Goal: Task Accomplishment & Management: Complete application form

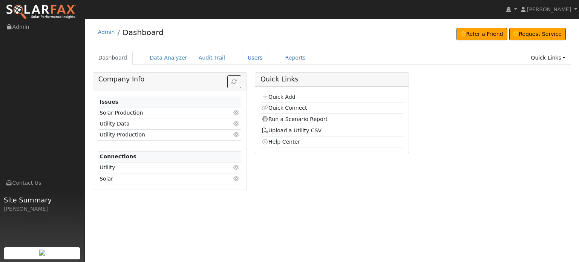
click at [242, 56] on link "Users" at bounding box center [255, 58] width 26 height 14
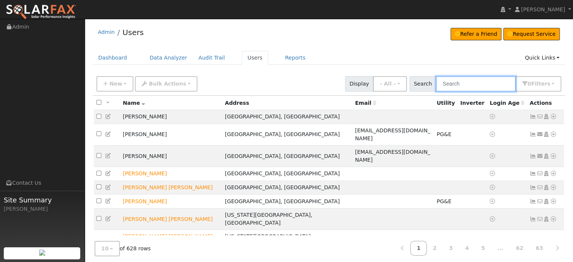
click at [467, 84] on input "text" at bounding box center [476, 83] width 80 height 15
paste input "Dennis Davis"
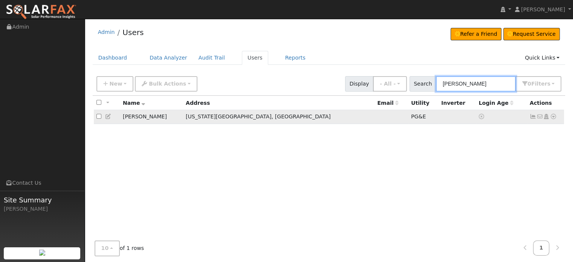
type input "Dennis Davis"
click at [550, 117] on icon at bounding box center [553, 116] width 7 height 5
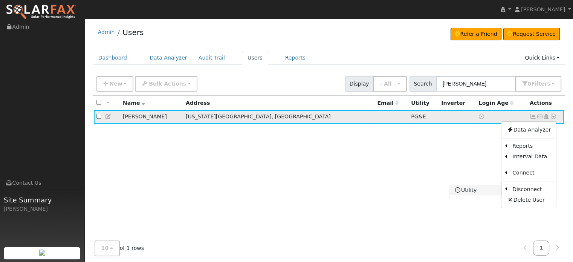
click at [473, 191] on link "Utility" at bounding box center [475, 190] width 52 height 11
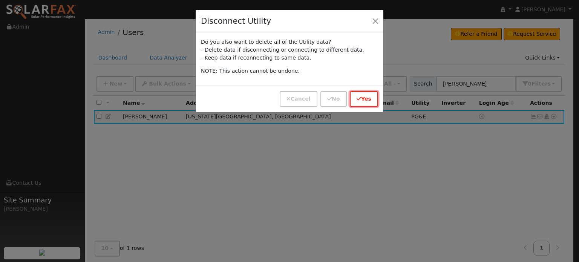
click at [359, 97] on icon "button" at bounding box center [358, 98] width 5 height 5
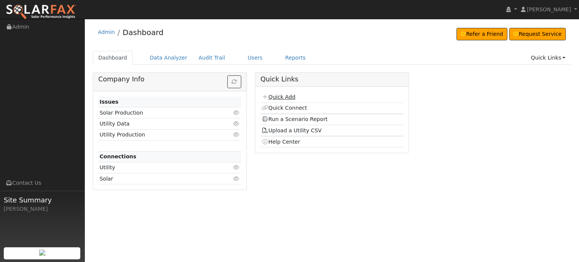
click at [283, 98] on link "Quick Add" at bounding box center [278, 97] width 34 height 6
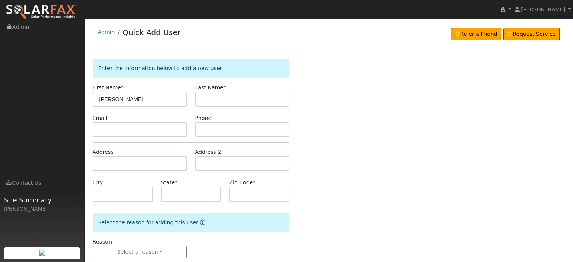
type input "[PERSON_NAME]"
click at [100, 158] on input "text" at bounding box center [140, 163] width 95 height 15
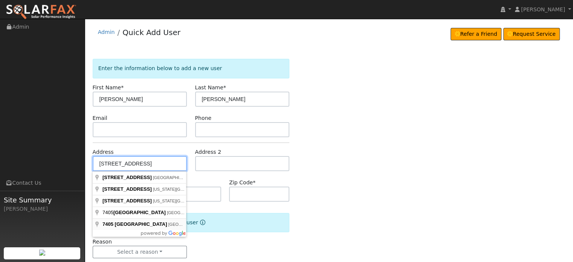
type input "[STREET_ADDRESS]"
type input "[GEOGRAPHIC_DATA]"
type input "CA"
type input "95746"
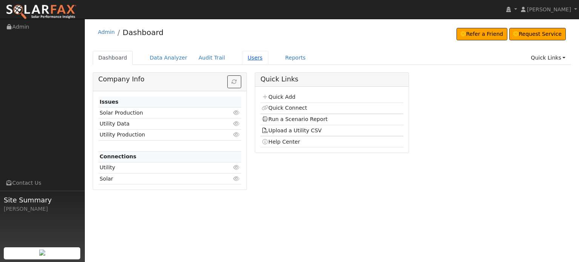
click at [242, 58] on link "Users" at bounding box center [255, 58] width 26 height 14
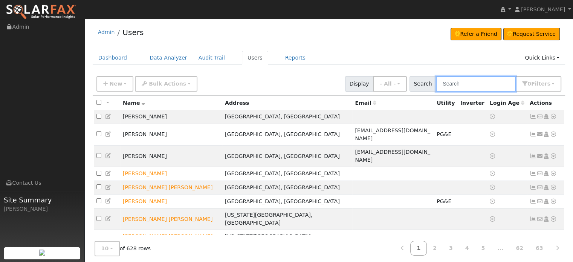
click at [472, 87] on input "text" at bounding box center [476, 83] width 80 height 15
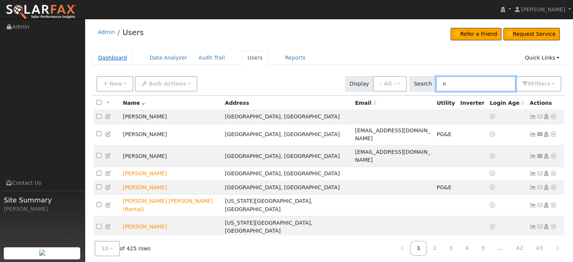
type input "n"
click at [104, 61] on link "Dashboard" at bounding box center [113, 58] width 40 height 14
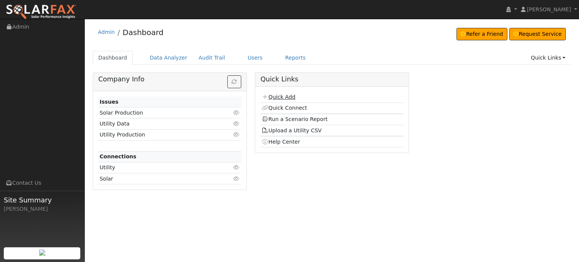
click at [273, 97] on link "Quick Add" at bounding box center [278, 97] width 34 height 6
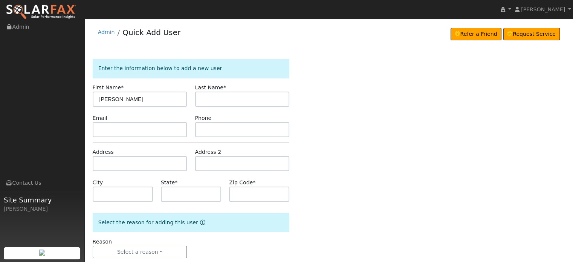
type input "Ned"
type input "Corry"
click at [96, 158] on input "text" at bounding box center [140, 163] width 95 height 15
type input "7405 Willow Lane"
type input "Granite Bay"
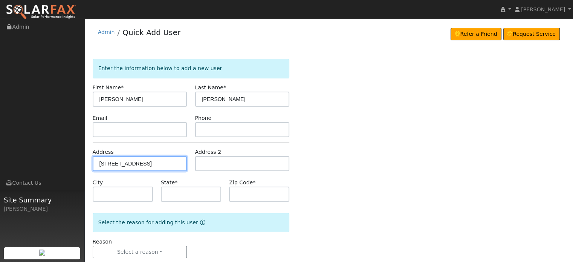
type input "CA"
type input "95746"
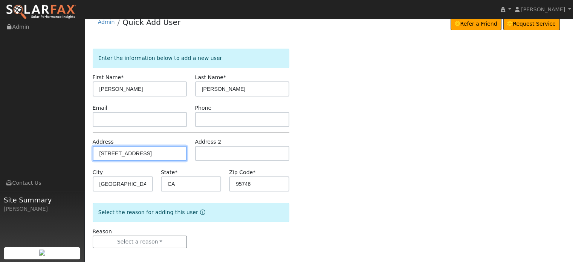
scroll to position [15, 0]
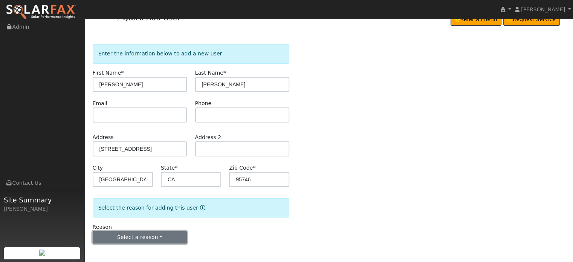
click at [143, 239] on button "Select a reason" at bounding box center [140, 237] width 95 height 13
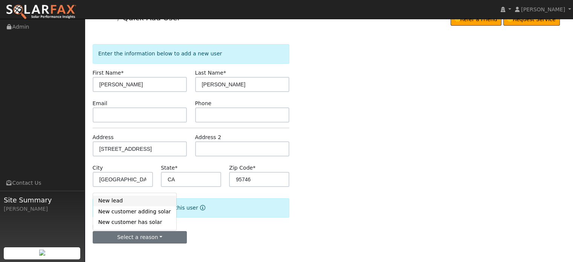
click at [114, 201] on link "New lead" at bounding box center [134, 201] width 83 height 11
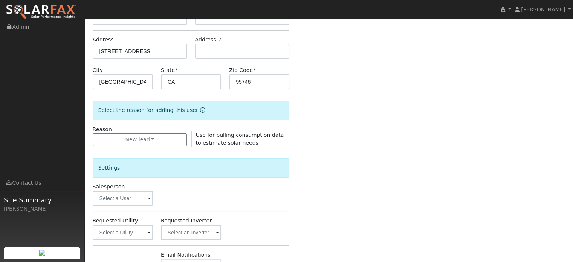
scroll to position [225, 0]
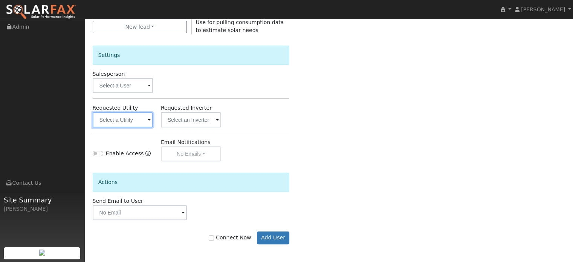
click at [123, 119] on input "text" at bounding box center [123, 119] width 60 height 15
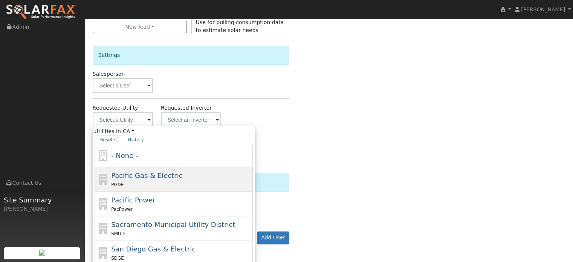
click at [124, 174] on span "Pacific Gas & Electric" at bounding box center [146, 175] width 71 height 8
type input "Pacific Gas & Electric"
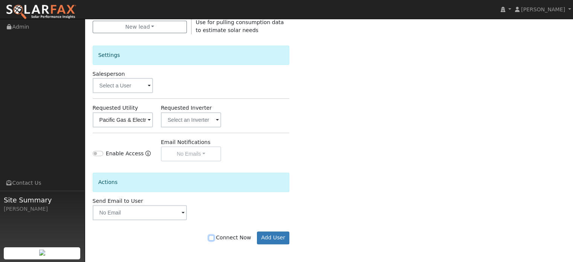
click at [214, 236] on input "Connect Now" at bounding box center [211, 237] width 5 height 5
checkbox input "true"
click at [280, 237] on button "Add User" at bounding box center [273, 237] width 33 height 13
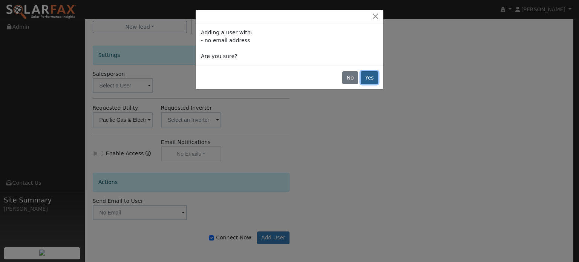
click at [371, 76] on button "Yes" at bounding box center [369, 77] width 17 height 13
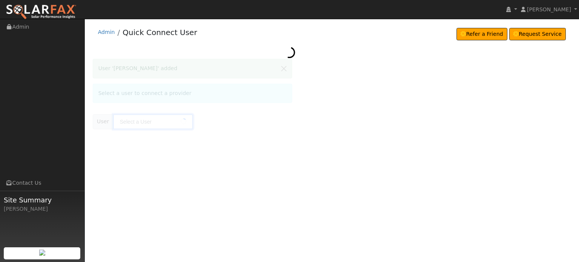
type input "[PERSON_NAME]"
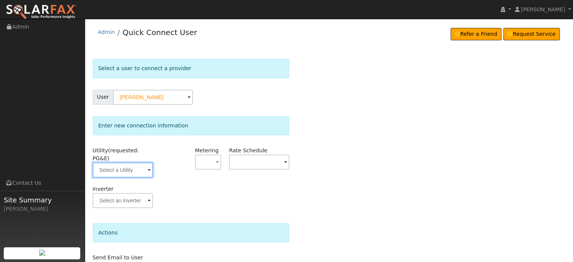
click at [123, 164] on input "text" at bounding box center [123, 169] width 60 height 15
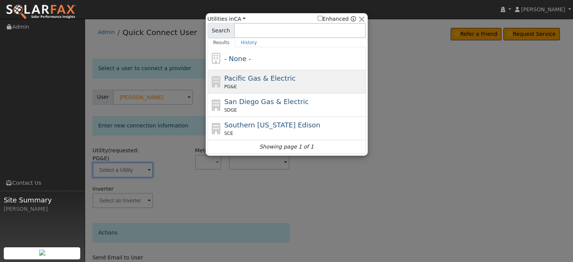
click at [249, 83] on div "PG&E" at bounding box center [294, 86] width 140 height 7
type input "PG&E"
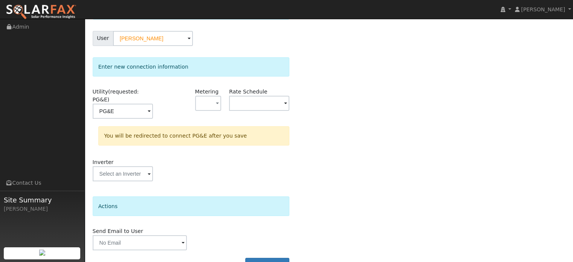
scroll to position [70, 0]
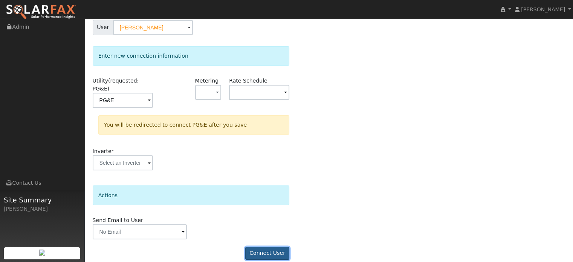
click at [268, 247] on button "Connect User" at bounding box center [267, 253] width 44 height 13
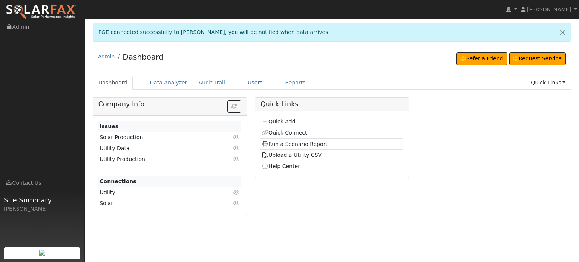
click at [242, 81] on link "Users" at bounding box center [255, 83] width 26 height 14
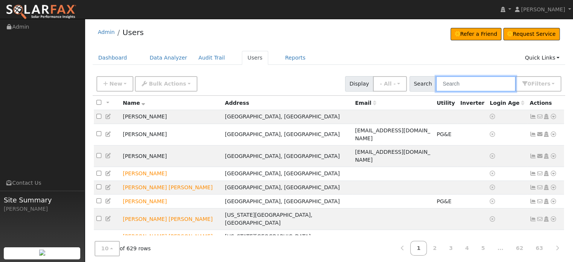
click at [479, 83] on input "text" at bounding box center [476, 83] width 80 height 15
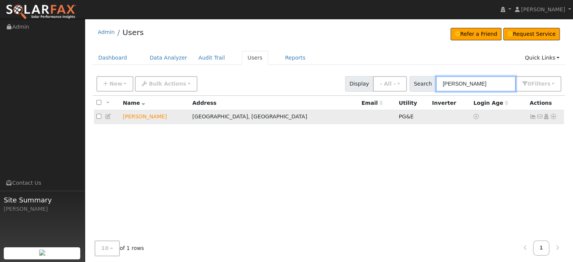
type input "ned corry"
click at [534, 118] on icon at bounding box center [533, 116] width 7 height 5
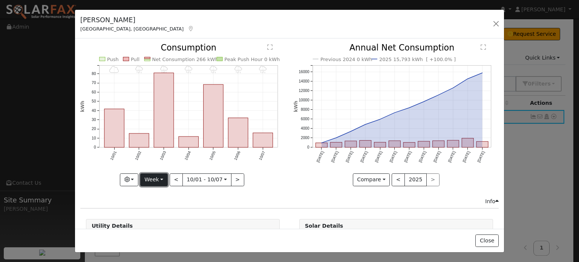
click at [161, 176] on button "Week" at bounding box center [154, 179] width 28 height 13
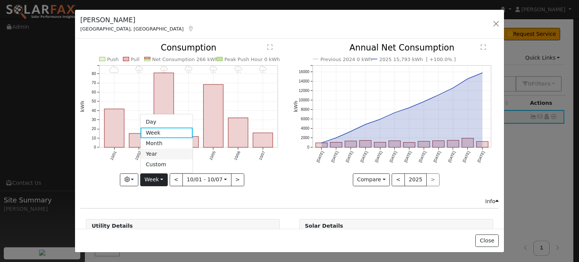
click at [157, 152] on link "Year" at bounding box center [167, 154] width 52 height 11
type input "2024-10-01"
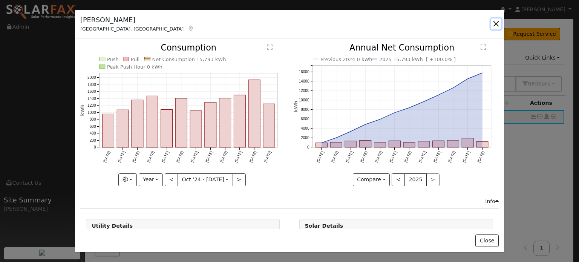
click at [498, 24] on button "button" at bounding box center [496, 23] width 11 height 11
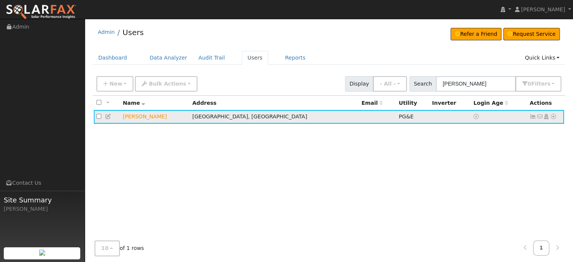
click at [551, 116] on icon at bounding box center [553, 116] width 7 height 5
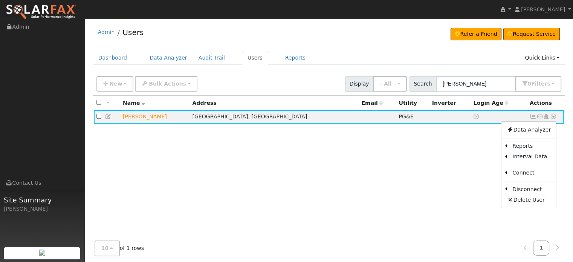
click at [0, 0] on link "Export to CSV" at bounding box center [0, 0] width 0 height 0
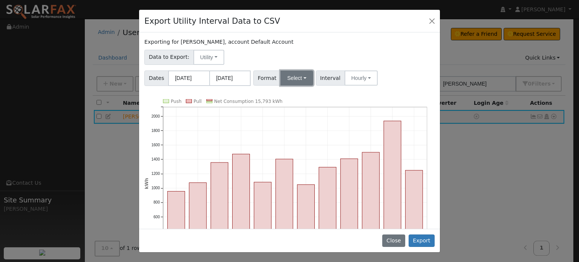
click at [295, 76] on button "Select" at bounding box center [296, 77] width 33 height 15
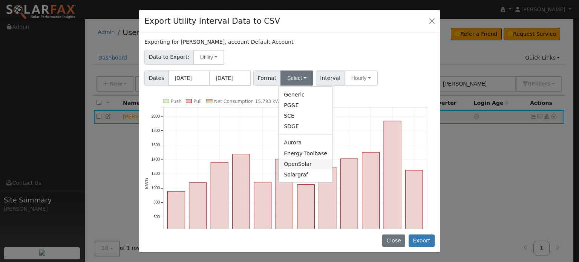
click at [289, 165] on link "OpenSolar" at bounding box center [305, 164] width 54 height 11
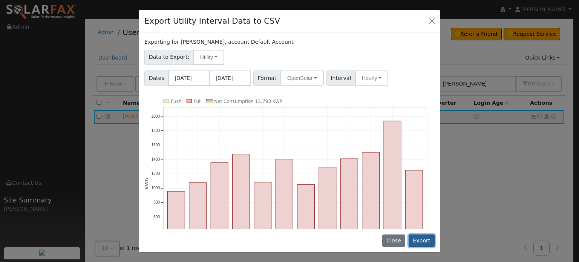
click at [424, 240] on button "Export" at bounding box center [421, 240] width 26 height 13
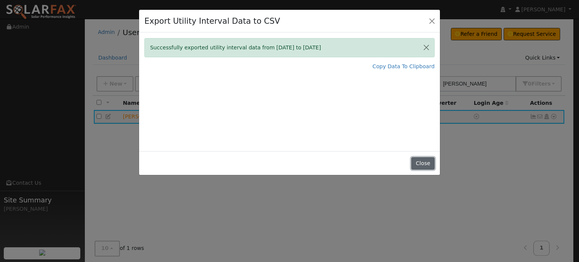
click at [422, 162] on button "Close" at bounding box center [422, 163] width 23 height 13
